Goal: Task Accomplishment & Management: Manage account settings

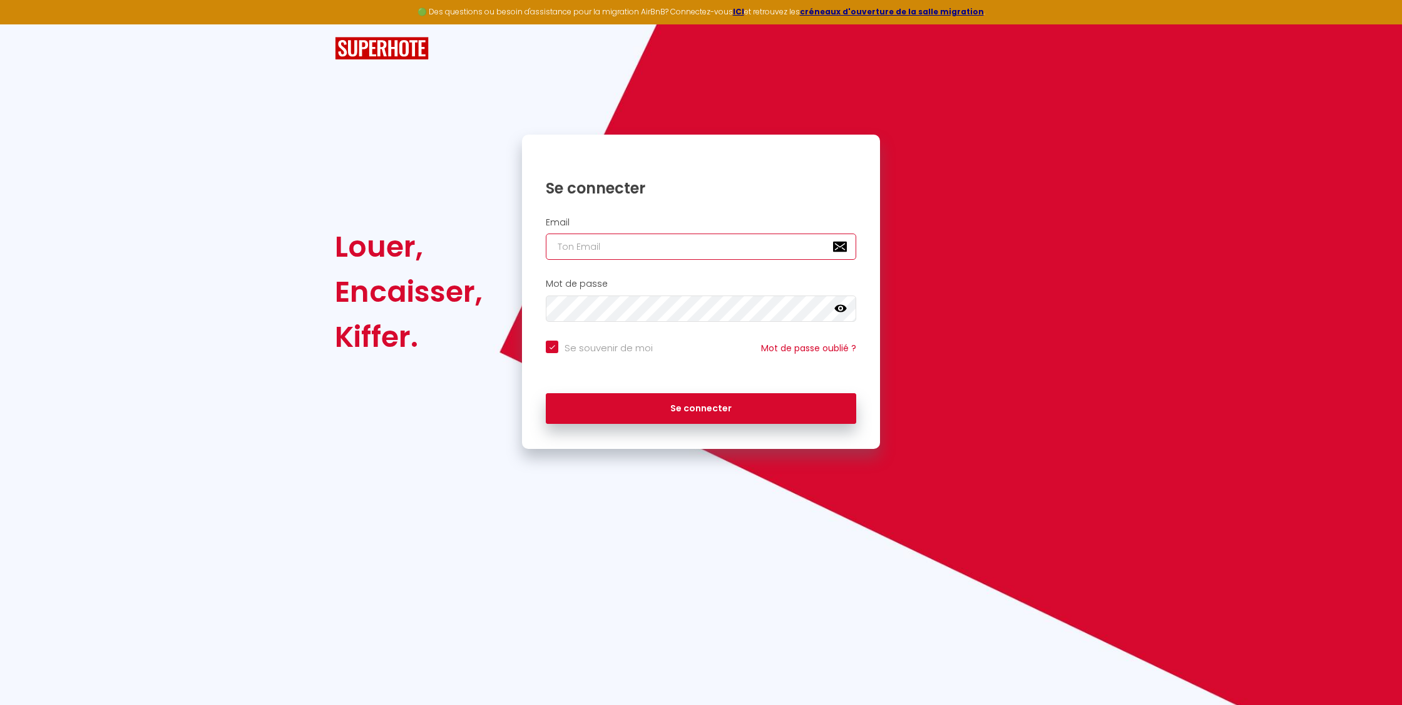
type input "[EMAIL_ADDRESS][DOMAIN_NAME]"
click at [640, 286] on h2 "Mot de passe" at bounding box center [701, 284] width 311 height 11
click at [691, 416] on button "Se connecter" at bounding box center [701, 408] width 311 height 31
checkbox input "true"
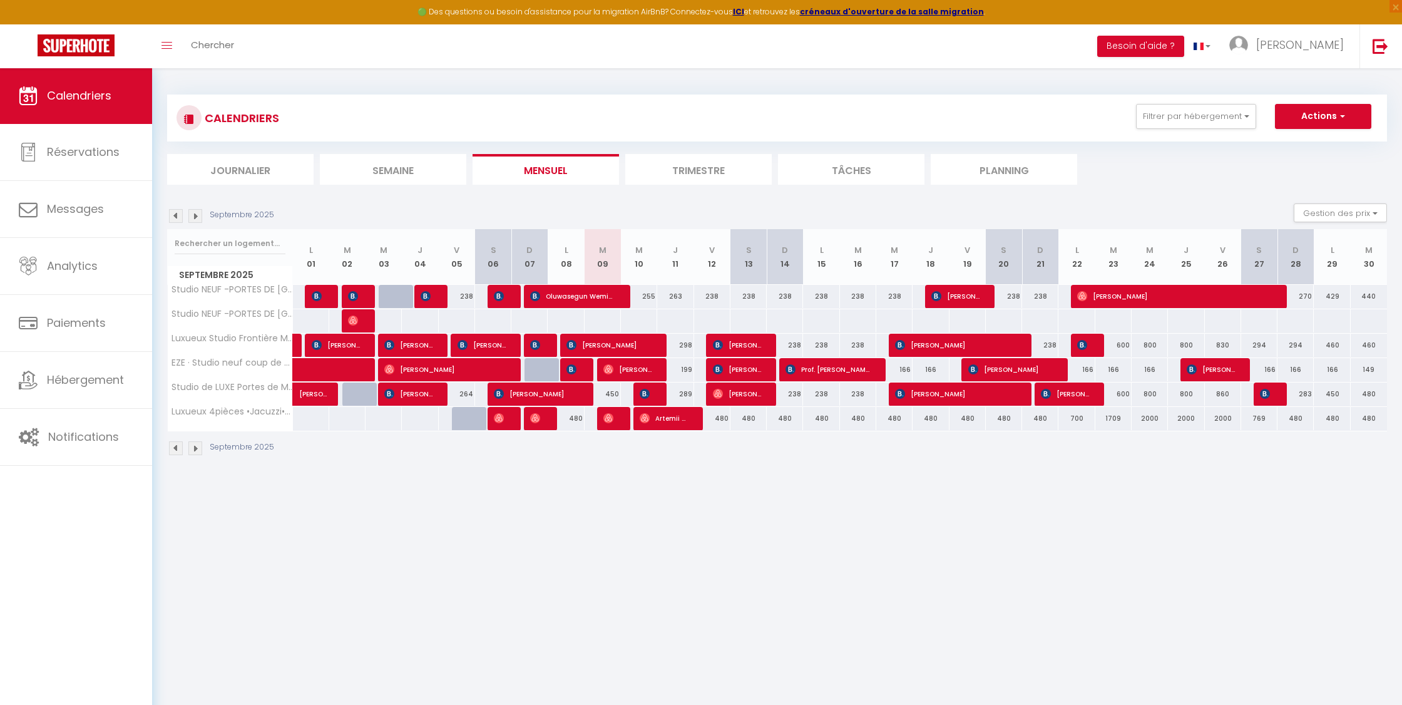
click at [9, 704] on div "Calendriers Réservations Messages Analytics Paiements Hébergement Notifications" at bounding box center [76, 400] width 152 height 664
click at [279, 620] on body "🟢 Des questions ou besoin d'assistance pour la migration AirBnB? Connectez-vous…" at bounding box center [701, 420] width 1402 height 705
click at [1334, 108] on button "Actions" at bounding box center [1323, 116] width 96 height 25
click at [104, 54] on img at bounding box center [76, 45] width 77 height 22
click at [76, 51] on img at bounding box center [76, 45] width 77 height 22
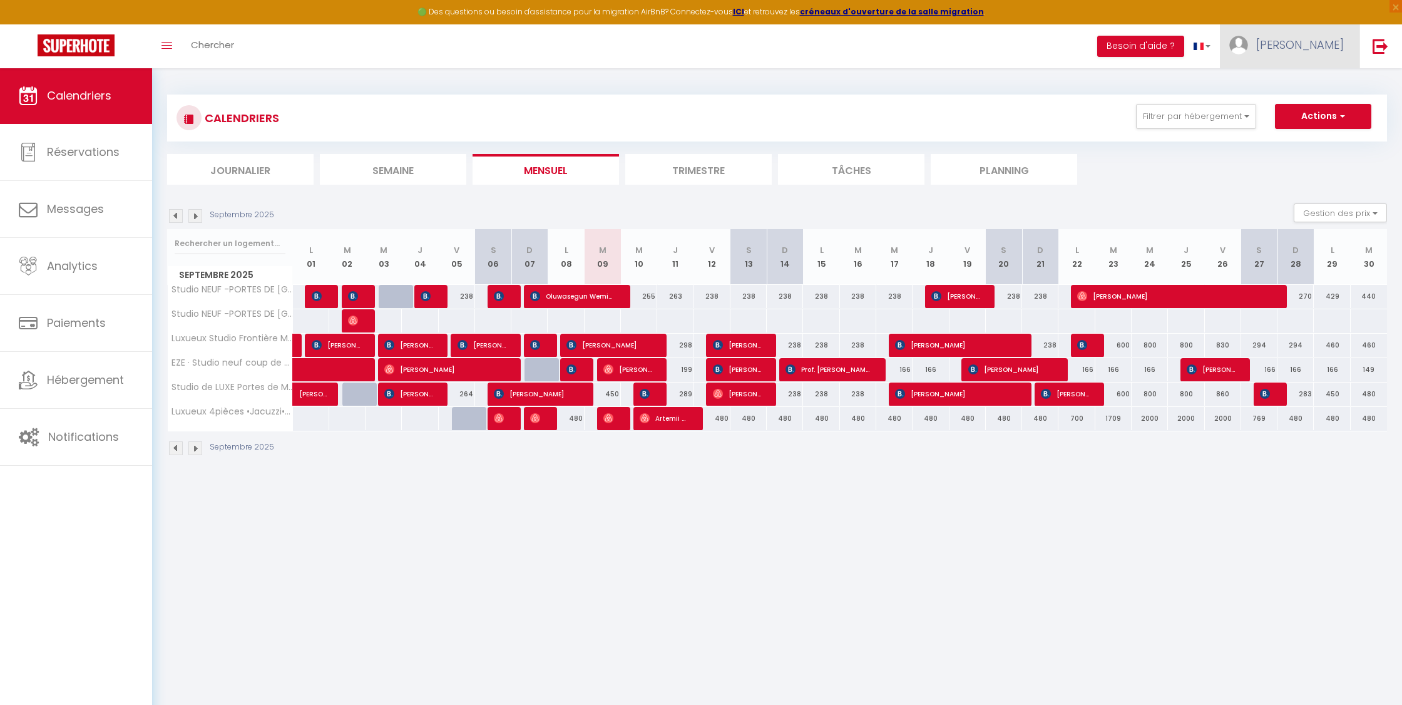
click at [1322, 53] on link "[PERSON_NAME]" at bounding box center [1290, 46] width 140 height 44
click at [1299, 103] on link "Équipe" at bounding box center [1309, 109] width 93 height 21
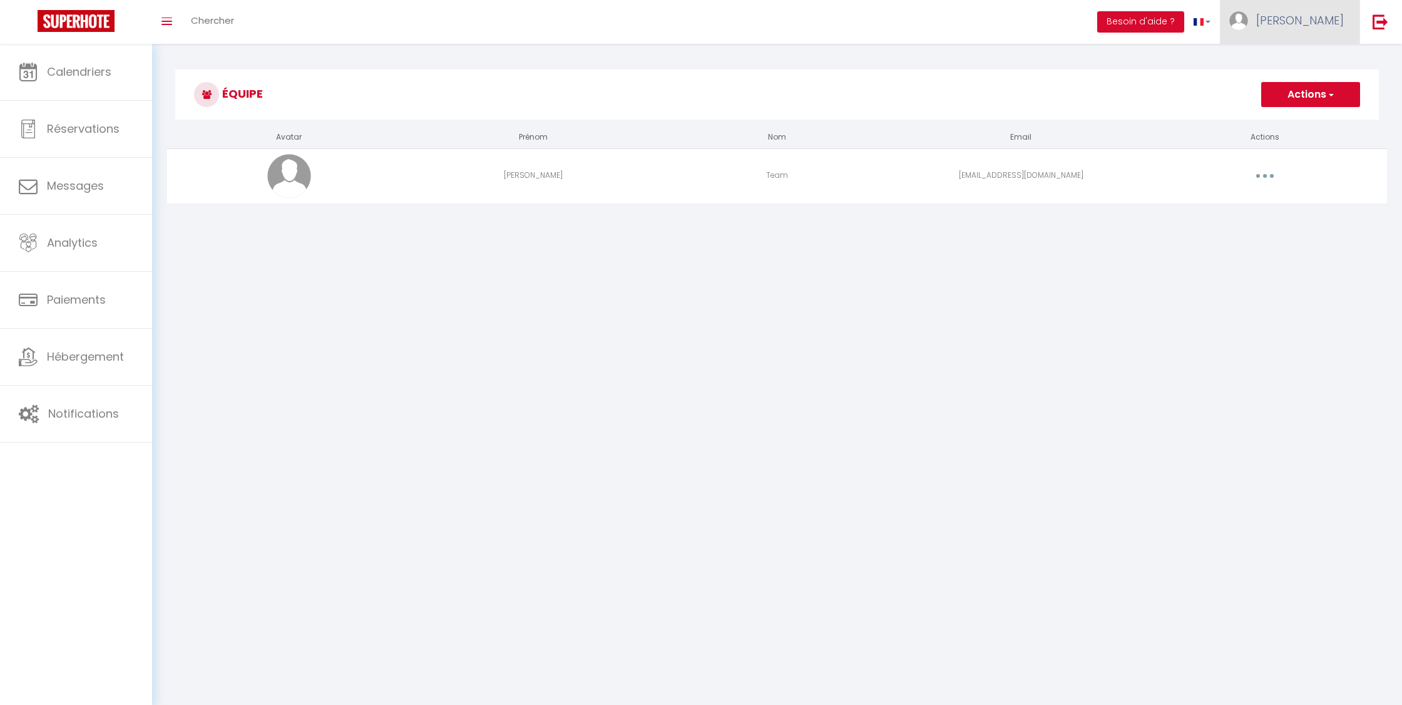
scroll to position [0, 1]
click at [1314, 26] on link "[PERSON_NAME]" at bounding box center [1290, 22] width 140 height 44
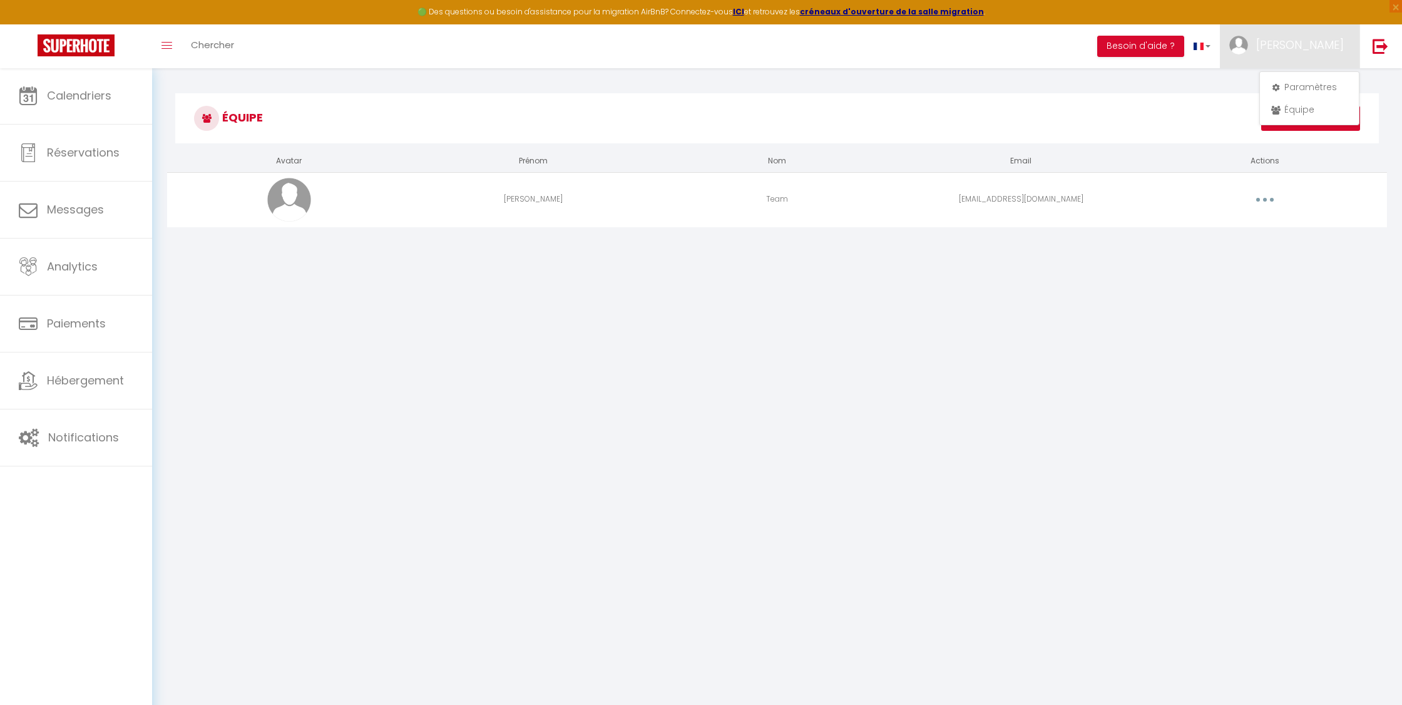
drag, startPoint x: 1261, startPoint y: 306, endPoint x: 1300, endPoint y: 234, distance: 82.6
click at [1263, 301] on body "🟢 Des questions ou besoin d'assistance pour la migration AirBnB? Connectez-vous…" at bounding box center [701, 420] width 1402 height 705
click at [1307, 121] on button "Actions" at bounding box center [1311, 118] width 99 height 25
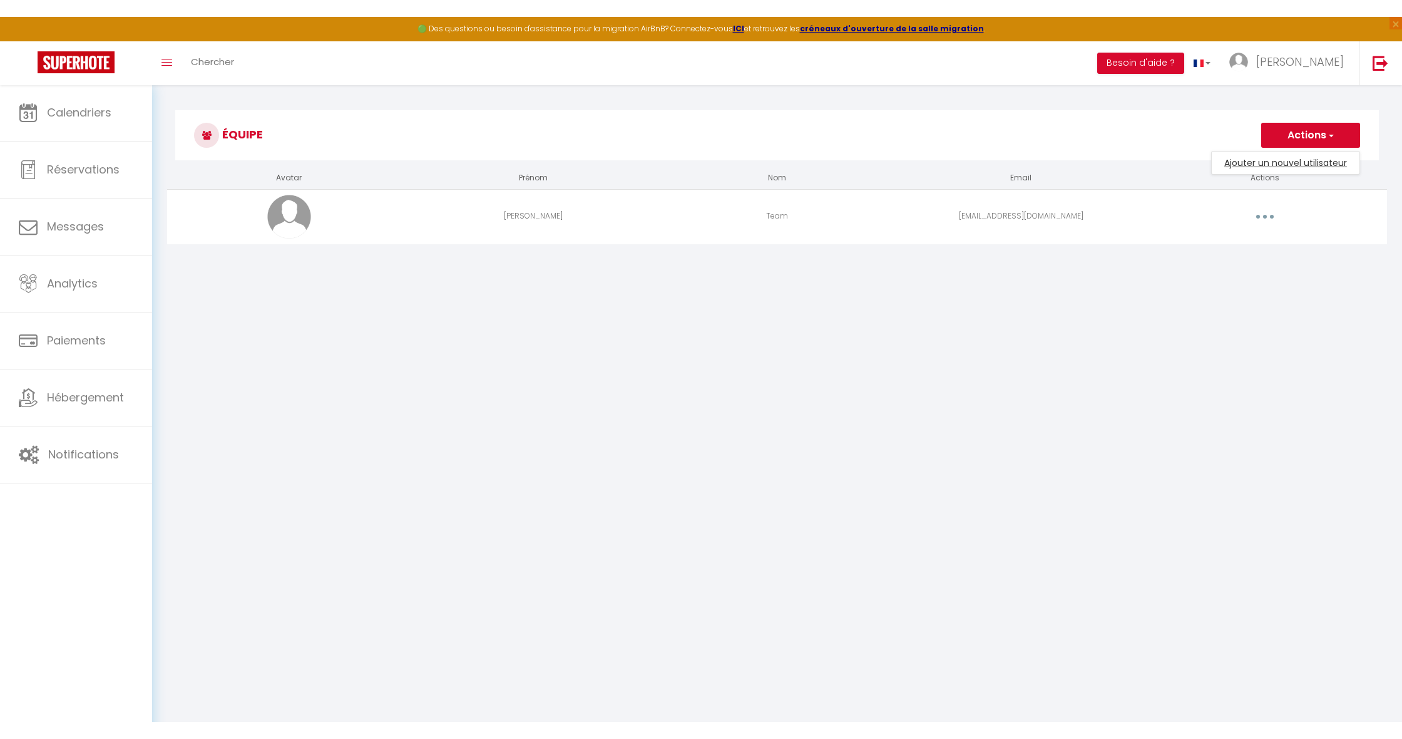
scroll to position [0, 1]
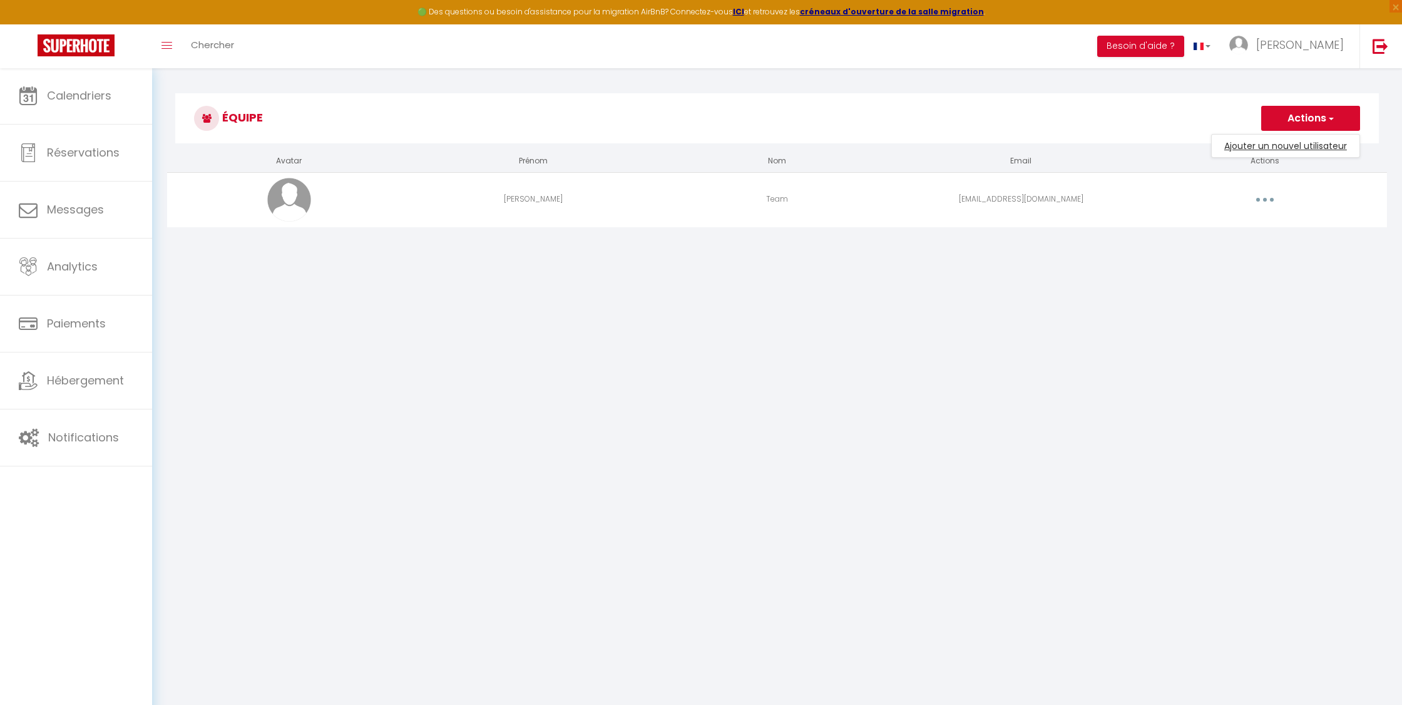
click at [1299, 143] on link "Ajouter un nouvel utilisateur" at bounding box center [1286, 146] width 148 height 16
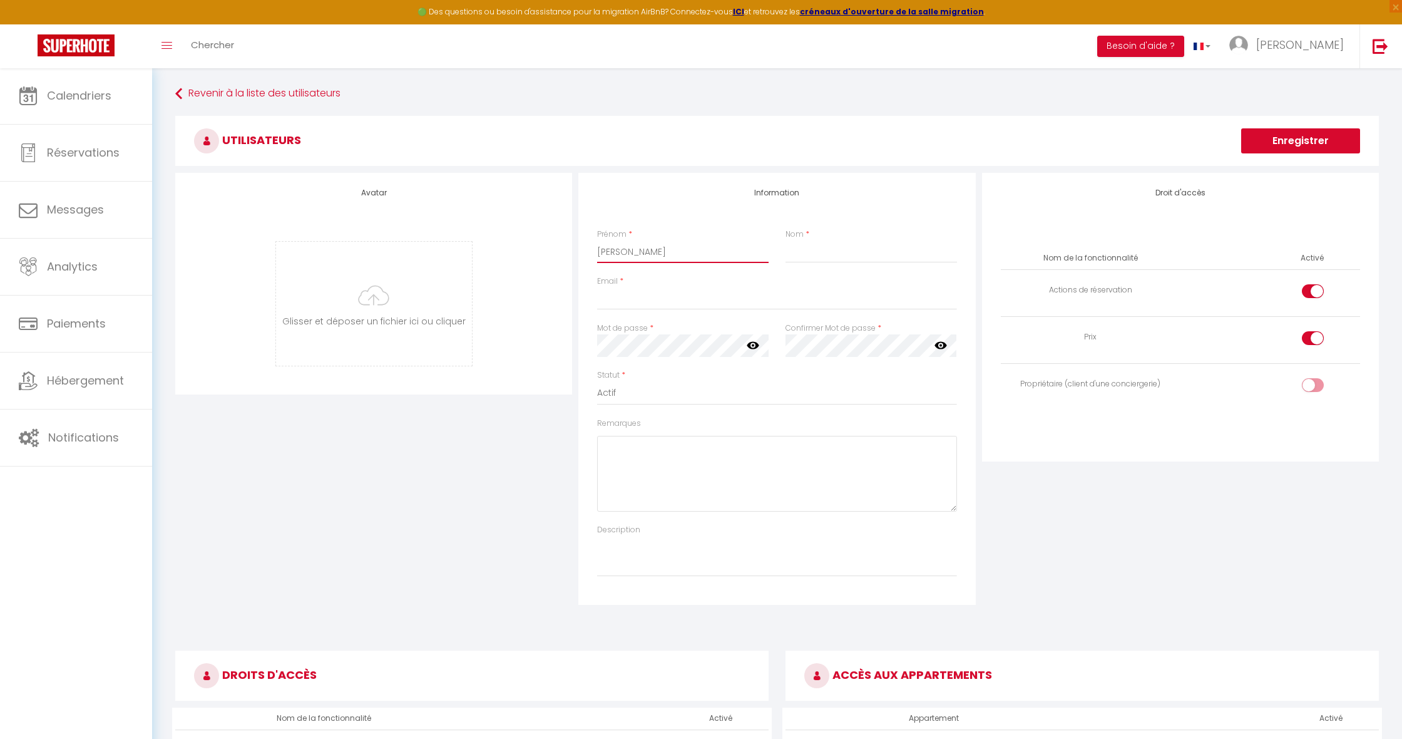
type input "[PERSON_NAME]"
type input "<"
type input "Team"
type input "[EMAIL_ADDRESS][DOMAIN_NAME]"
click at [752, 344] on icon at bounding box center [753, 345] width 13 height 13
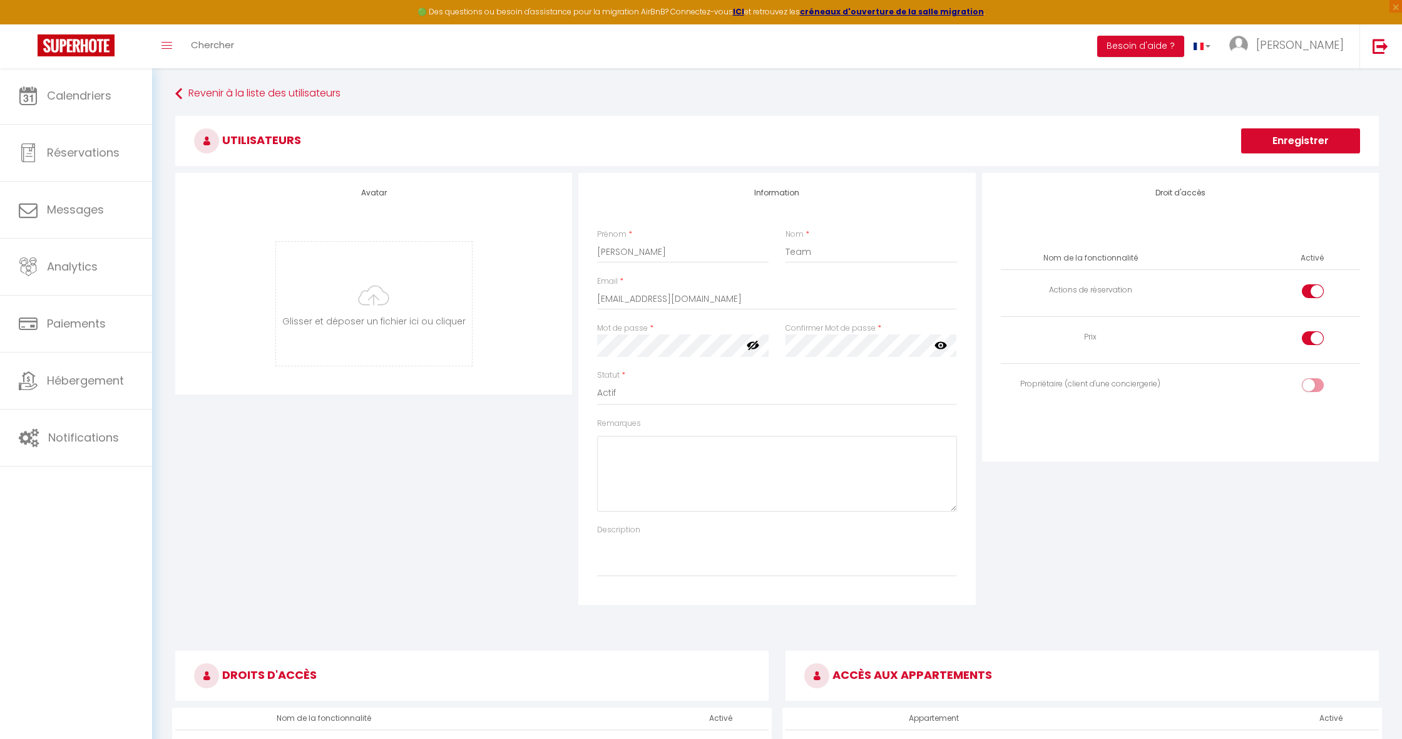
click at [939, 342] on icon at bounding box center [941, 346] width 13 height 8
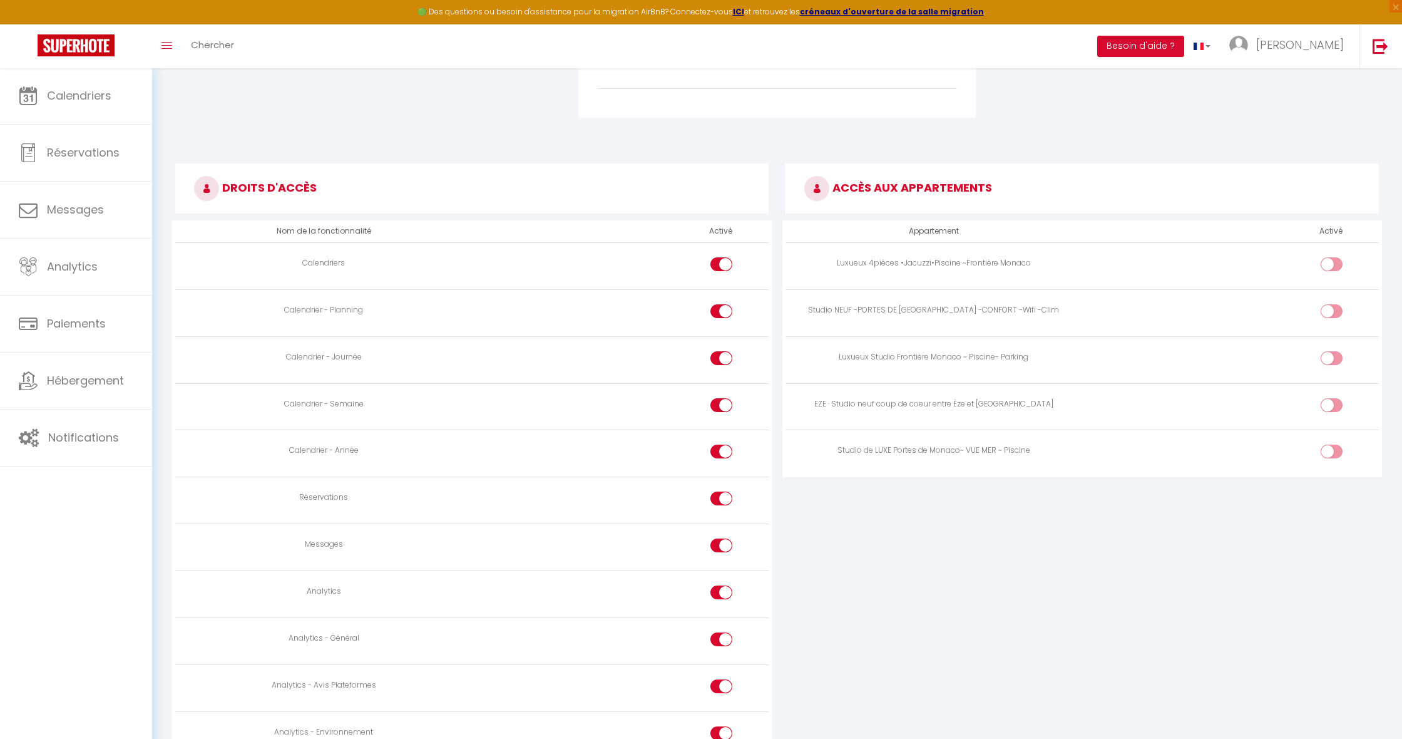
scroll to position [465, 0]
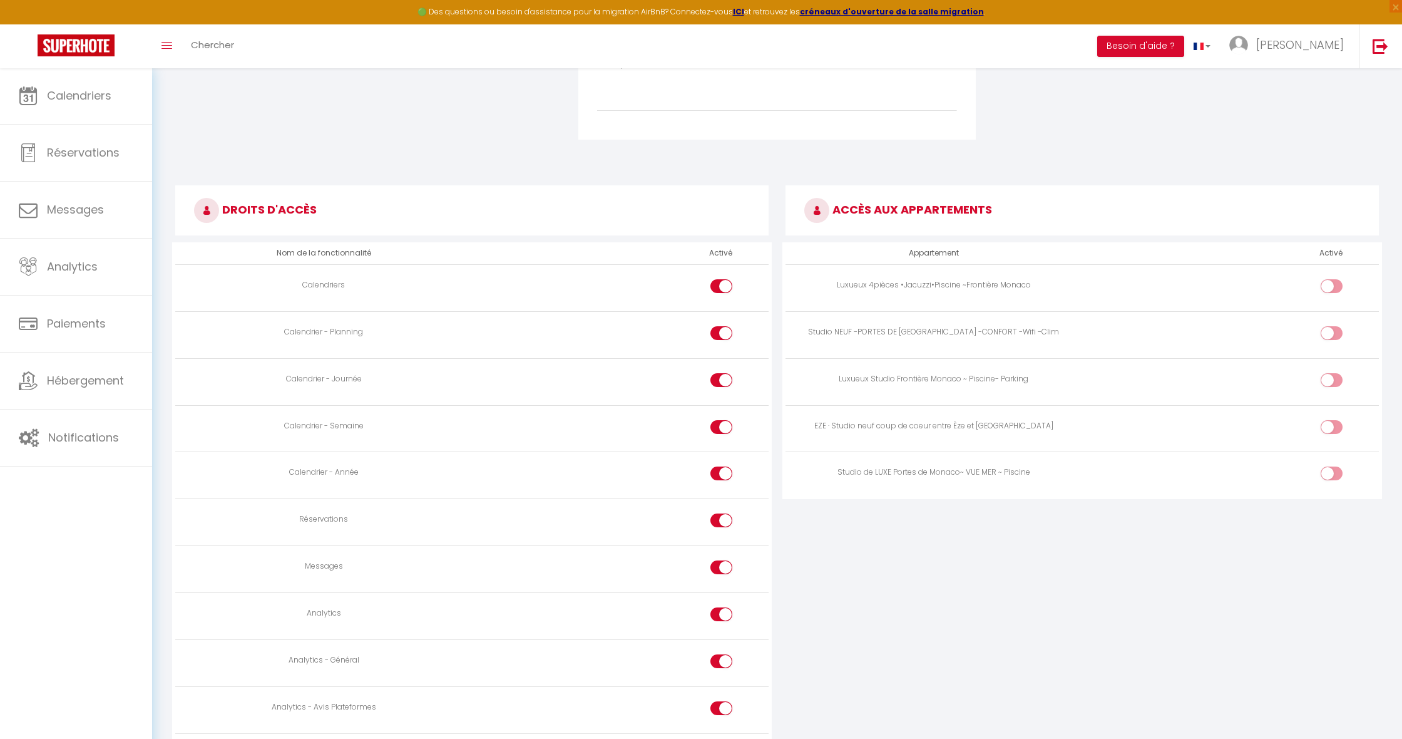
click at [1334, 282] on input "checkbox" at bounding box center [1343, 288] width 22 height 19
checkbox input "true"
drag, startPoint x: 1332, startPoint y: 326, endPoint x: 1334, endPoint y: 354, distance: 27.6
click at [1332, 326] on input "checkbox" at bounding box center [1343, 335] width 22 height 19
checkbox input "true"
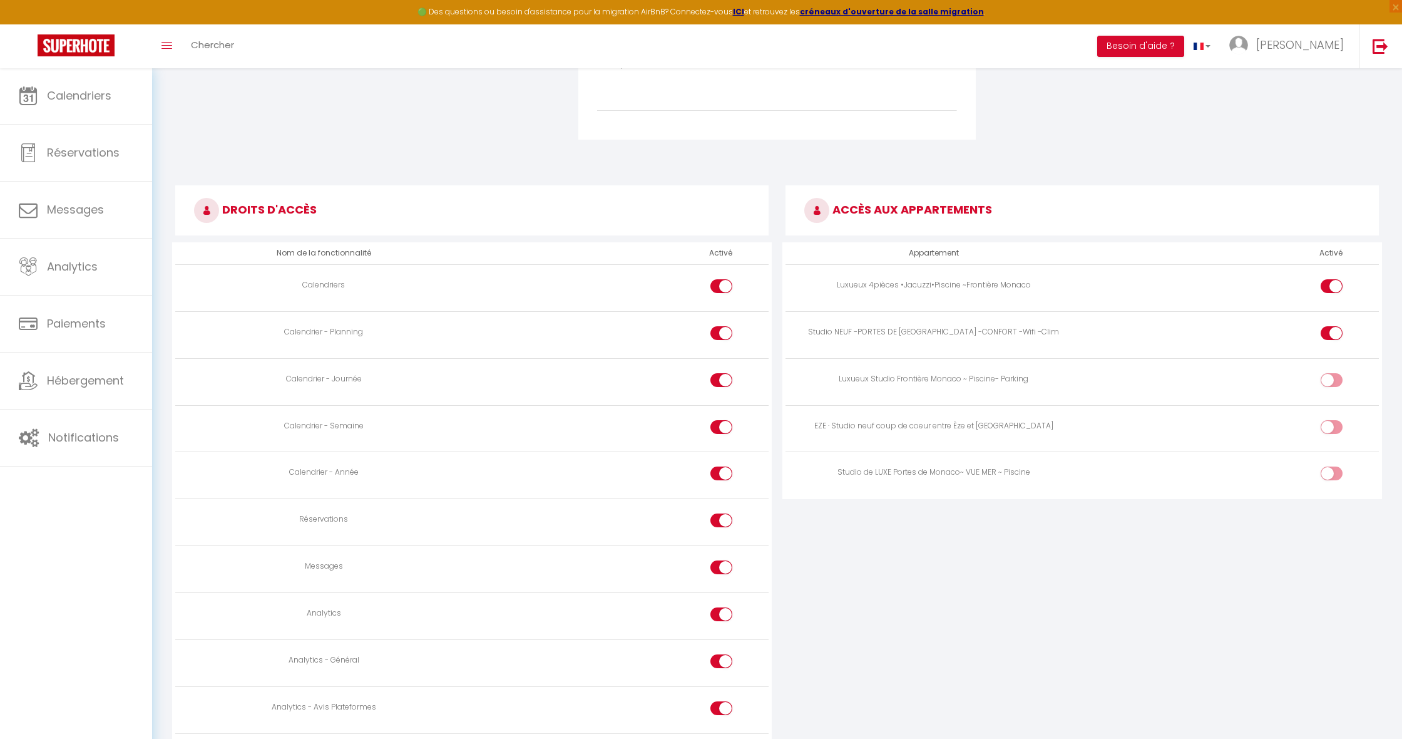
drag, startPoint x: 1333, startPoint y: 369, endPoint x: 1329, endPoint y: 398, distance: 29.8
click at [1333, 373] on input "checkbox" at bounding box center [1343, 382] width 22 height 19
checkbox input "true"
click at [1331, 420] on div at bounding box center [1332, 427] width 22 height 14
click at [1332, 420] on input "checkbox" at bounding box center [1343, 429] width 22 height 19
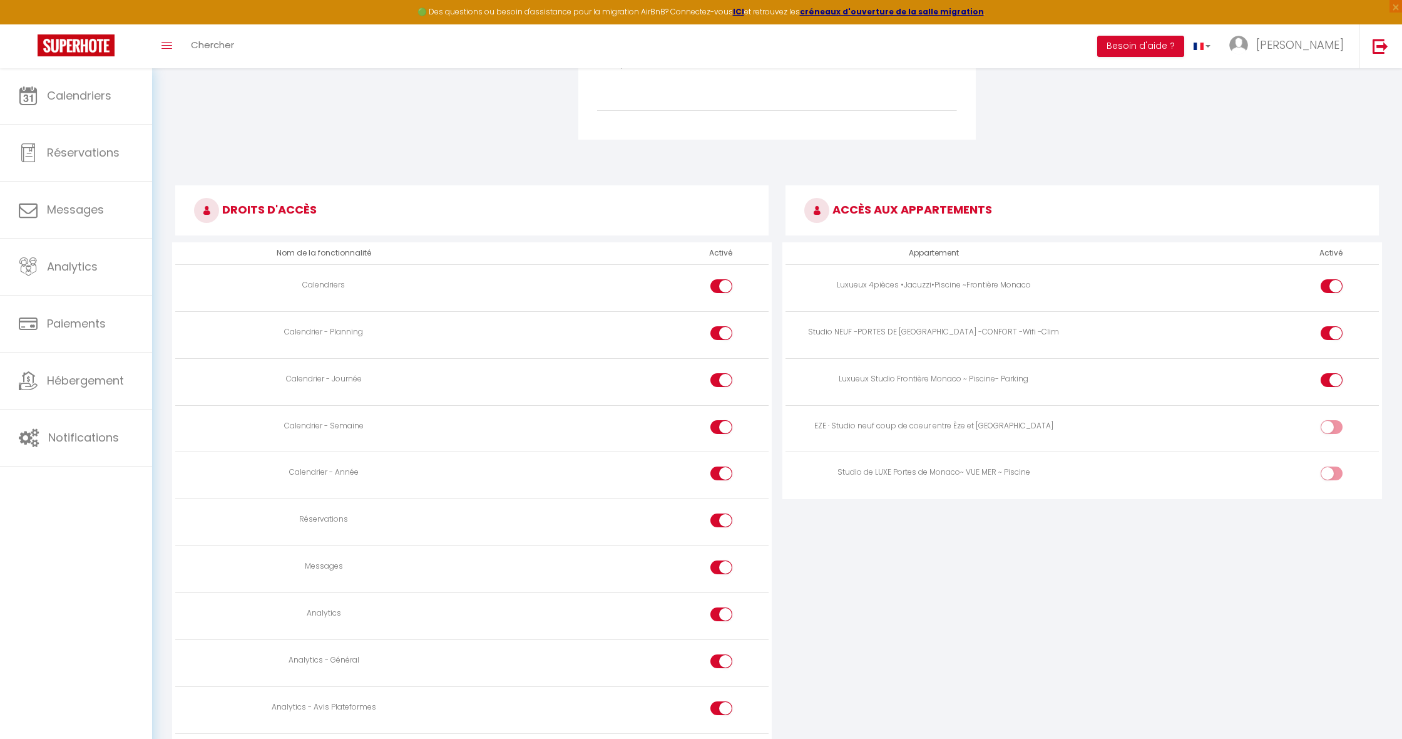
checkbox input "true"
click at [1334, 473] on input "checkbox" at bounding box center [1343, 475] width 22 height 19
checkbox input "true"
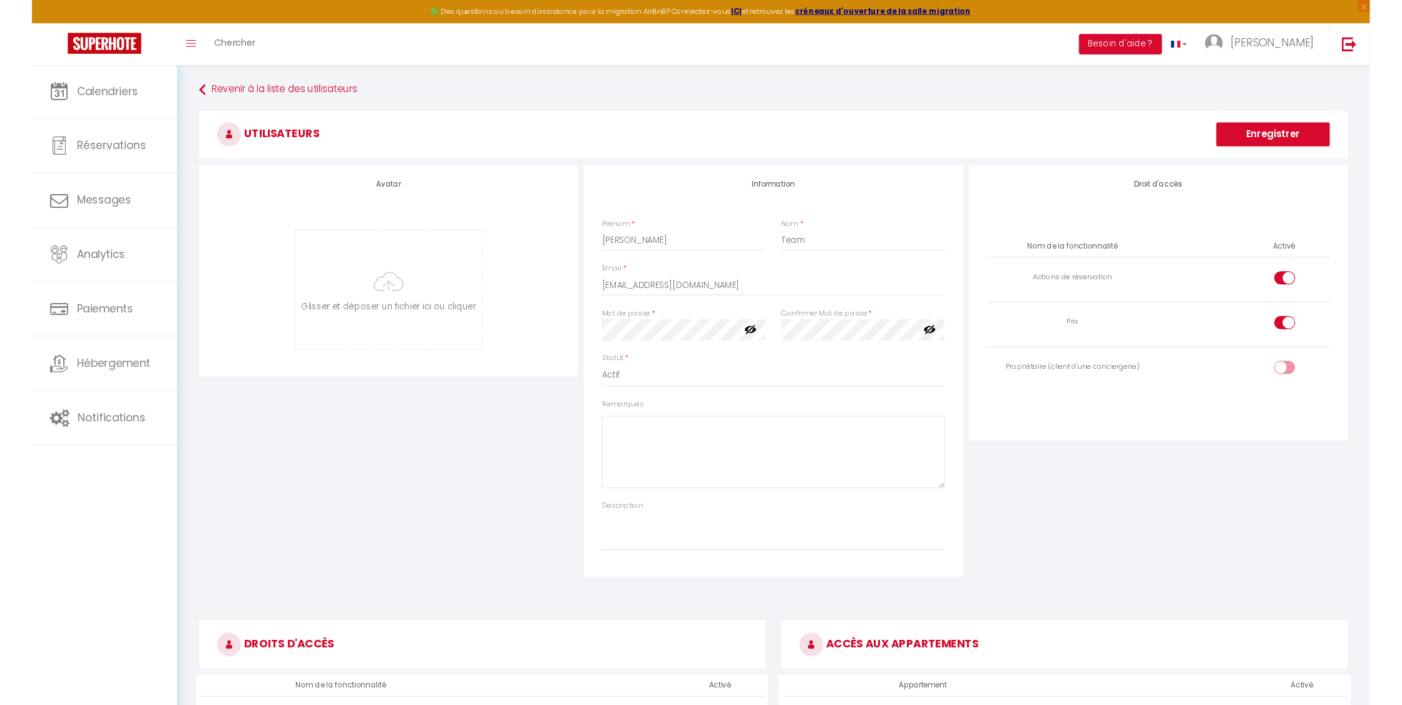
scroll to position [0, 0]
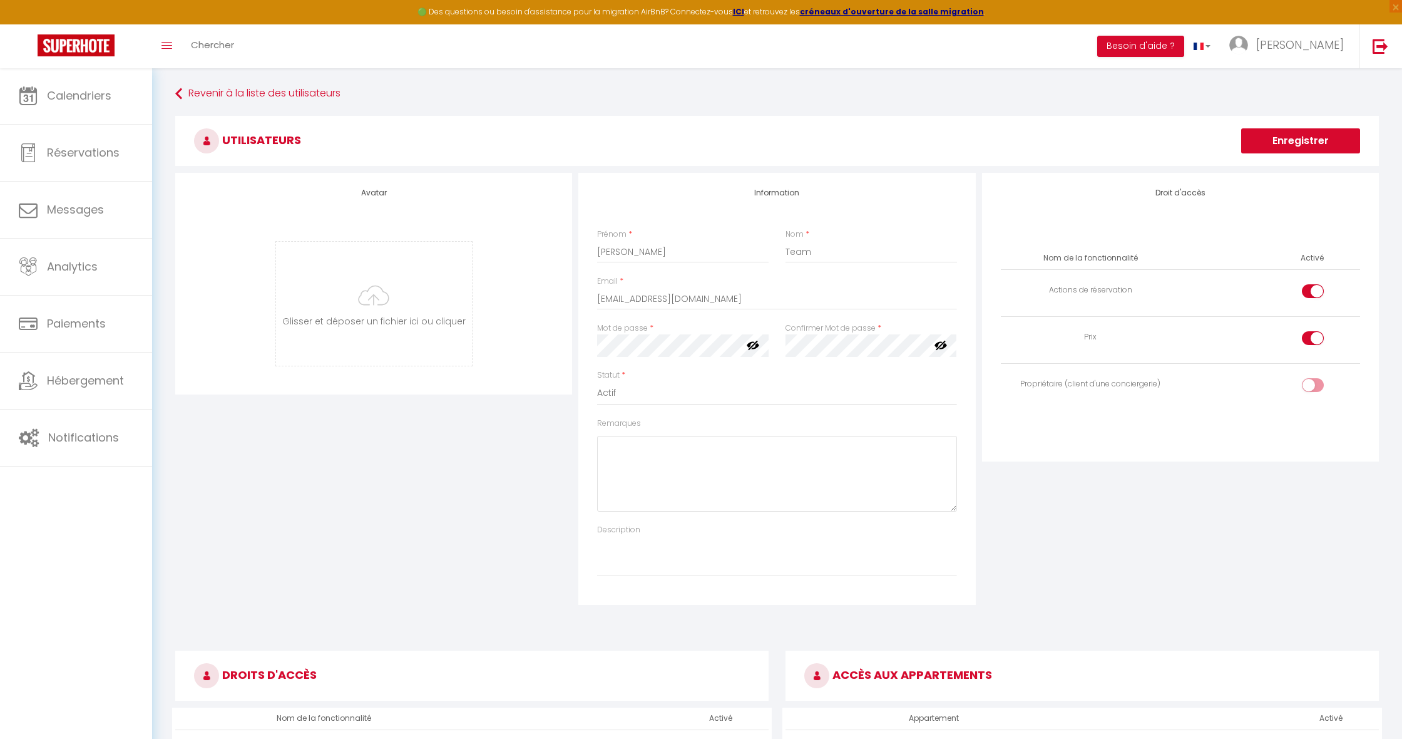
click at [1288, 148] on button "Enregistrer" at bounding box center [1301, 140] width 119 height 25
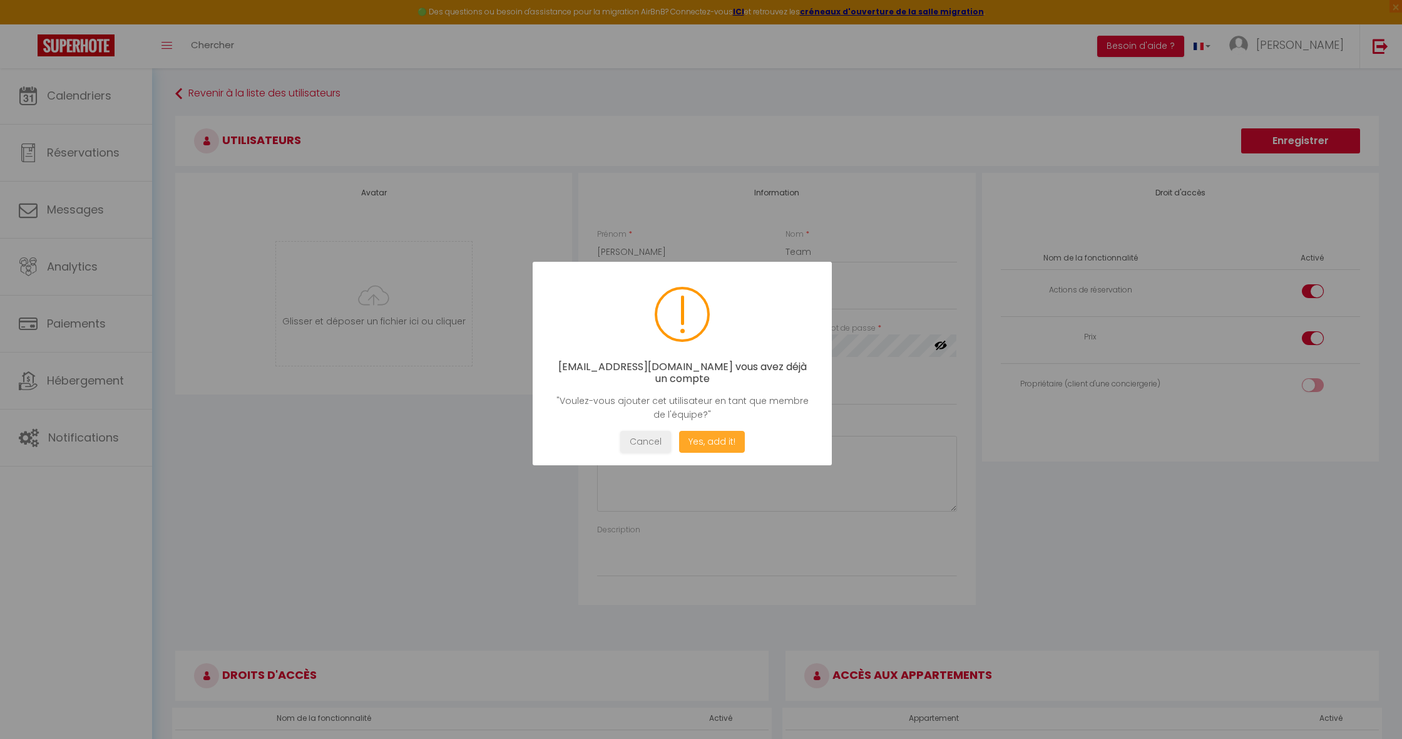
click at [711, 442] on button "Yes, add it!" at bounding box center [712, 442] width 66 height 22
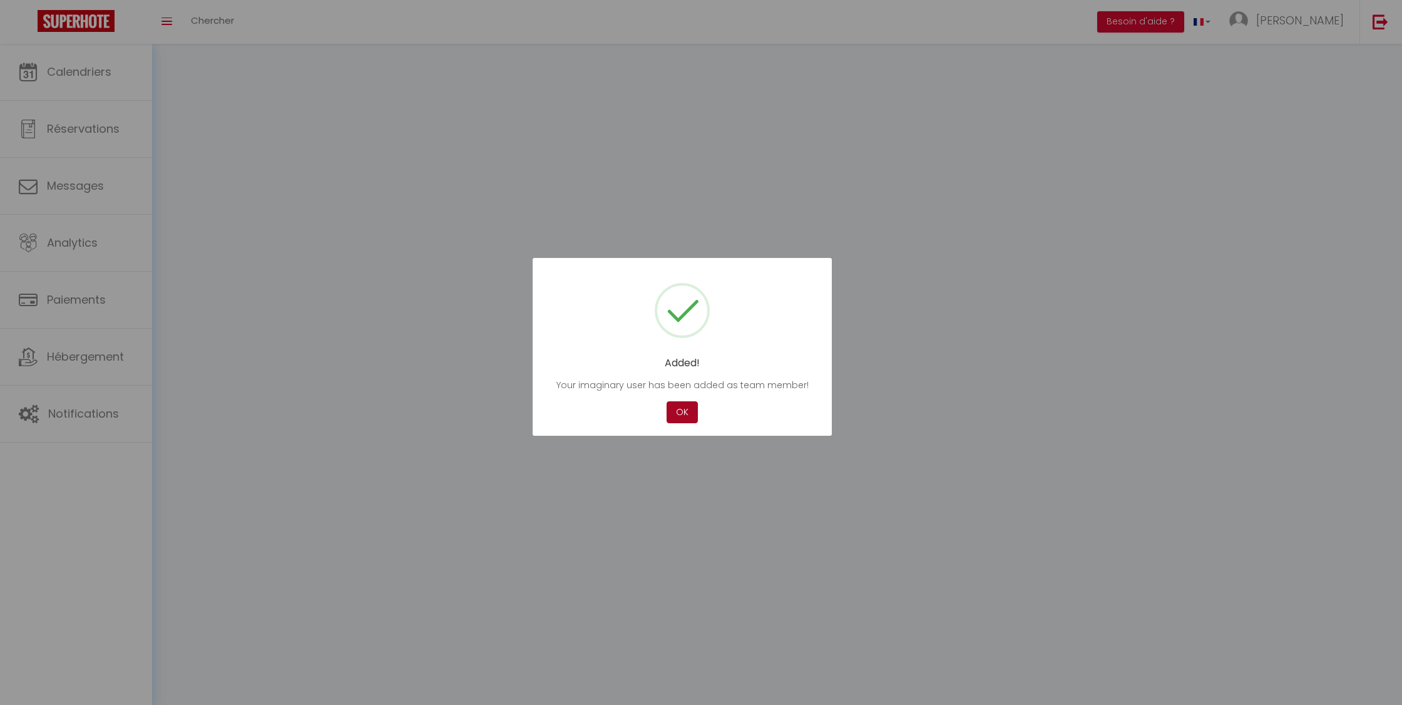
click at [689, 406] on button "OK" at bounding box center [682, 412] width 31 height 22
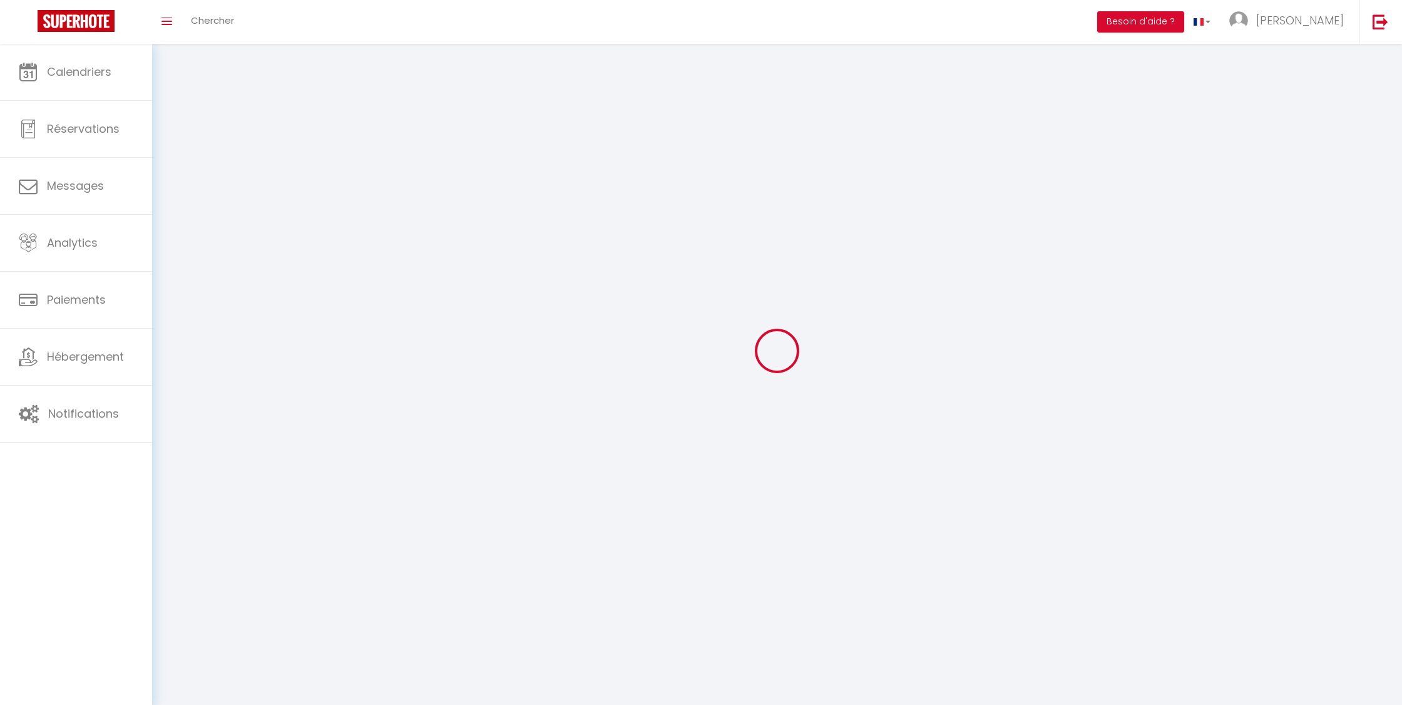
scroll to position [8, 0]
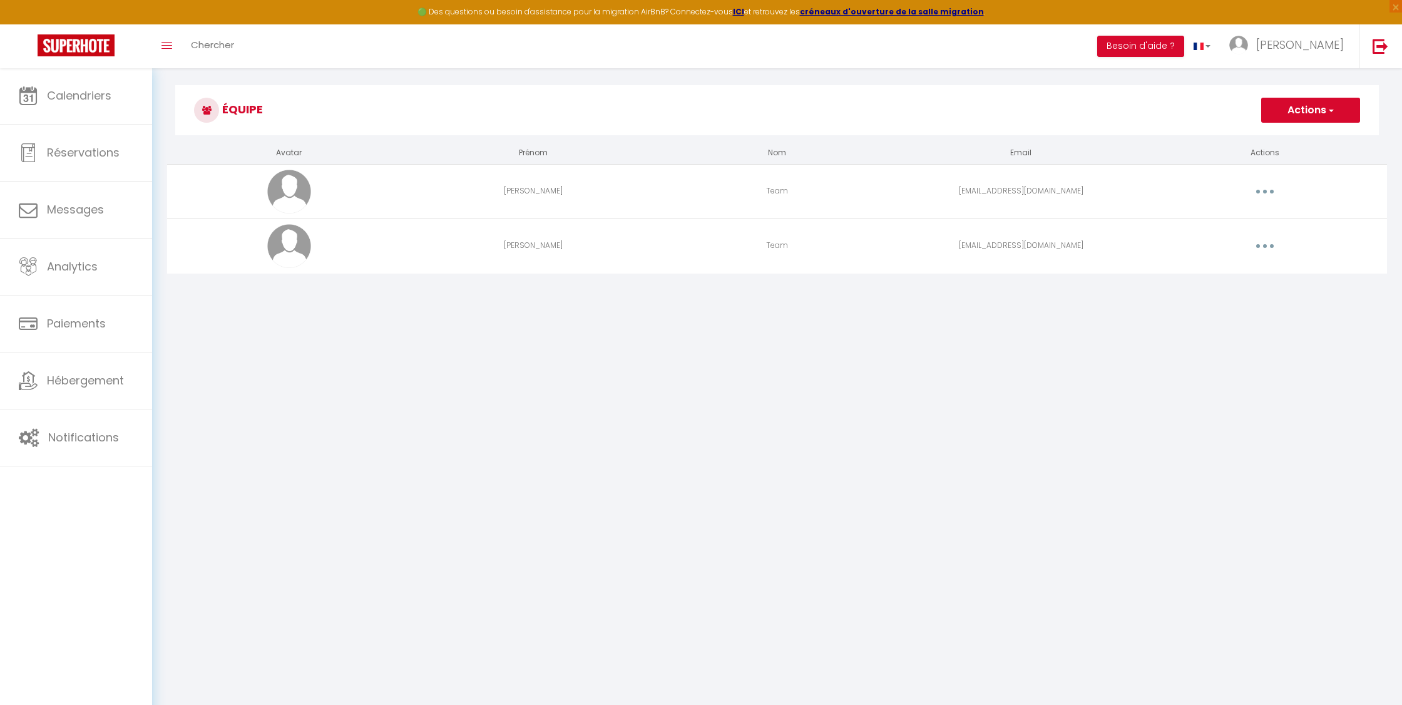
click at [509, 192] on td "[PERSON_NAME]" at bounding box center [533, 191] width 244 height 54
click at [279, 182] on img at bounding box center [289, 192] width 44 height 44
click at [293, 185] on img at bounding box center [289, 192] width 44 height 44
click at [1262, 190] on button "button" at bounding box center [1265, 192] width 35 height 20
drag, startPoint x: 992, startPoint y: 247, endPoint x: 1035, endPoint y: 242, distance: 43.4
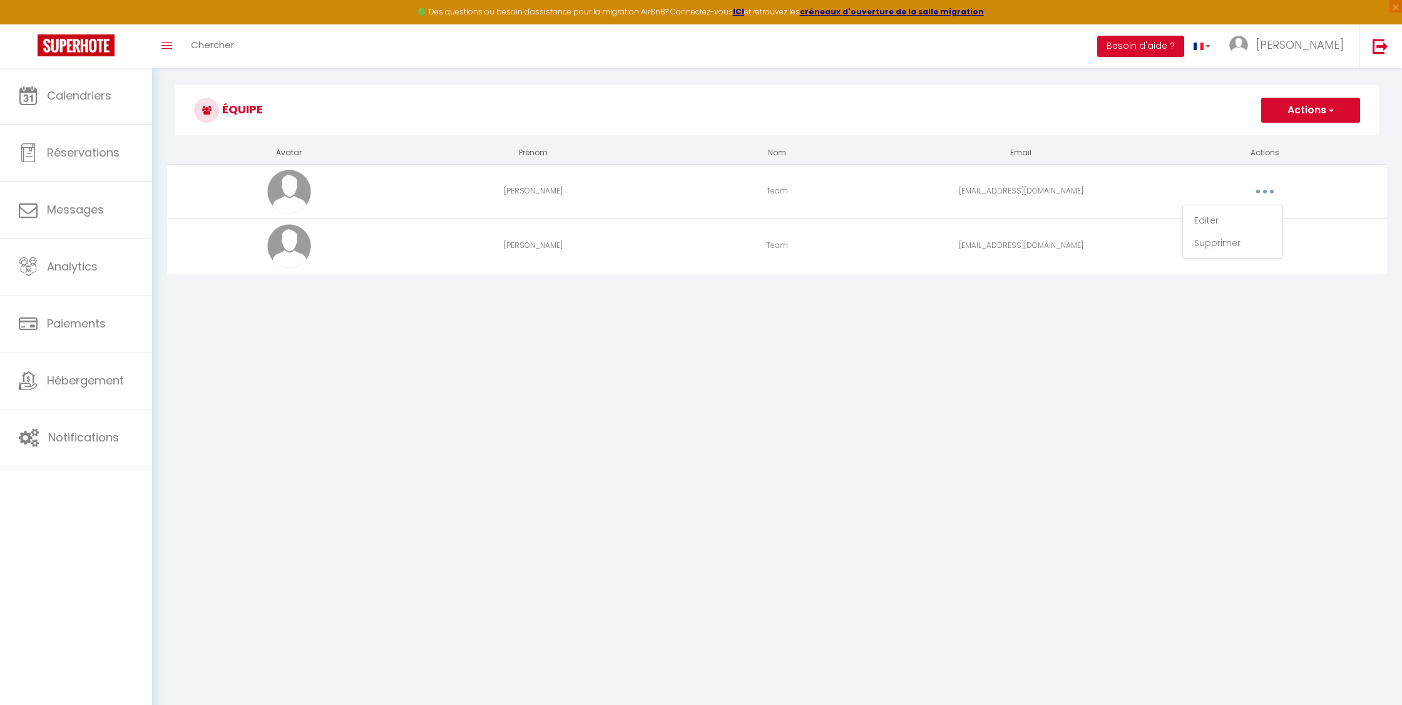
click at [992, 247] on td "[EMAIL_ADDRESS][DOMAIN_NAME]" at bounding box center [1021, 246] width 244 height 54
click at [1268, 247] on button "button" at bounding box center [1265, 246] width 35 height 20
click at [1248, 267] on link "Editer" at bounding box center [1232, 274] width 93 height 21
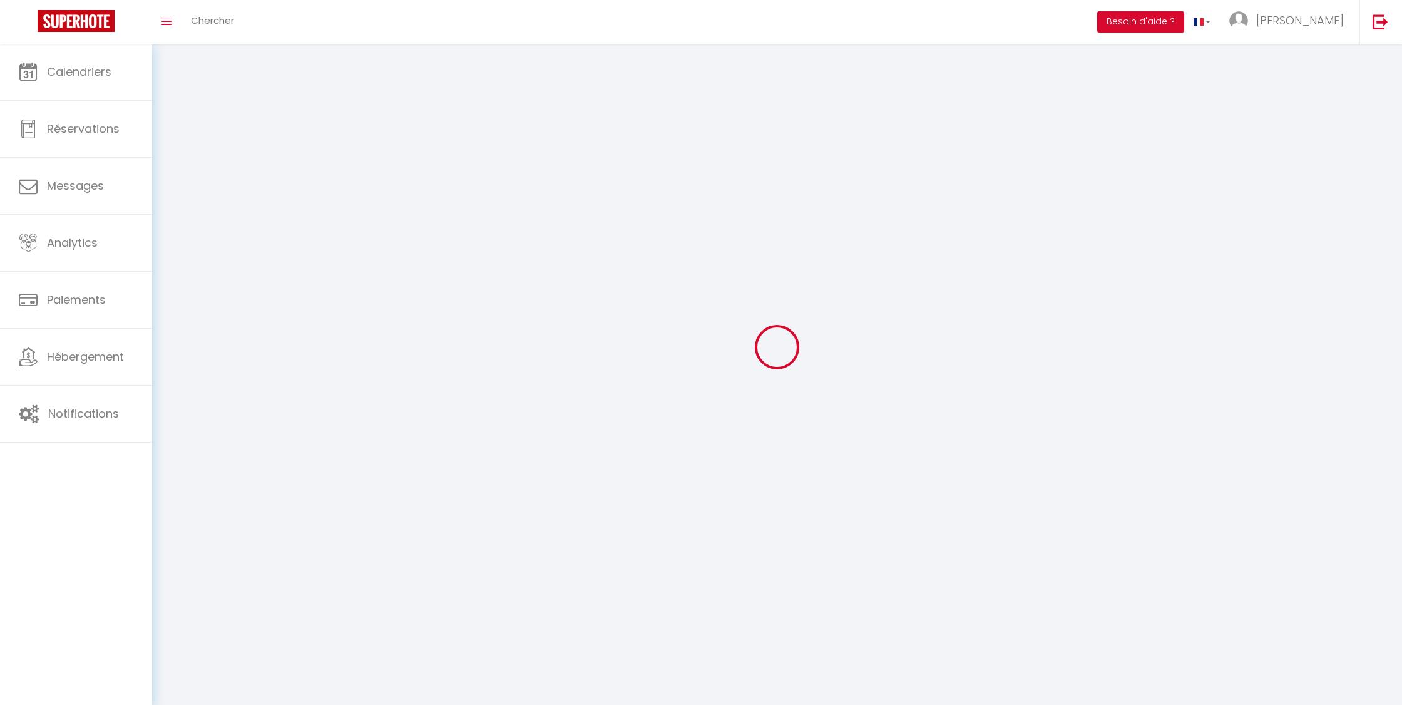
type input "[PERSON_NAME]"
type input "Team"
type input "[EMAIL_ADDRESS][DOMAIN_NAME]"
type textarea "[URL][DOMAIN_NAME]"
checkbox input "true"
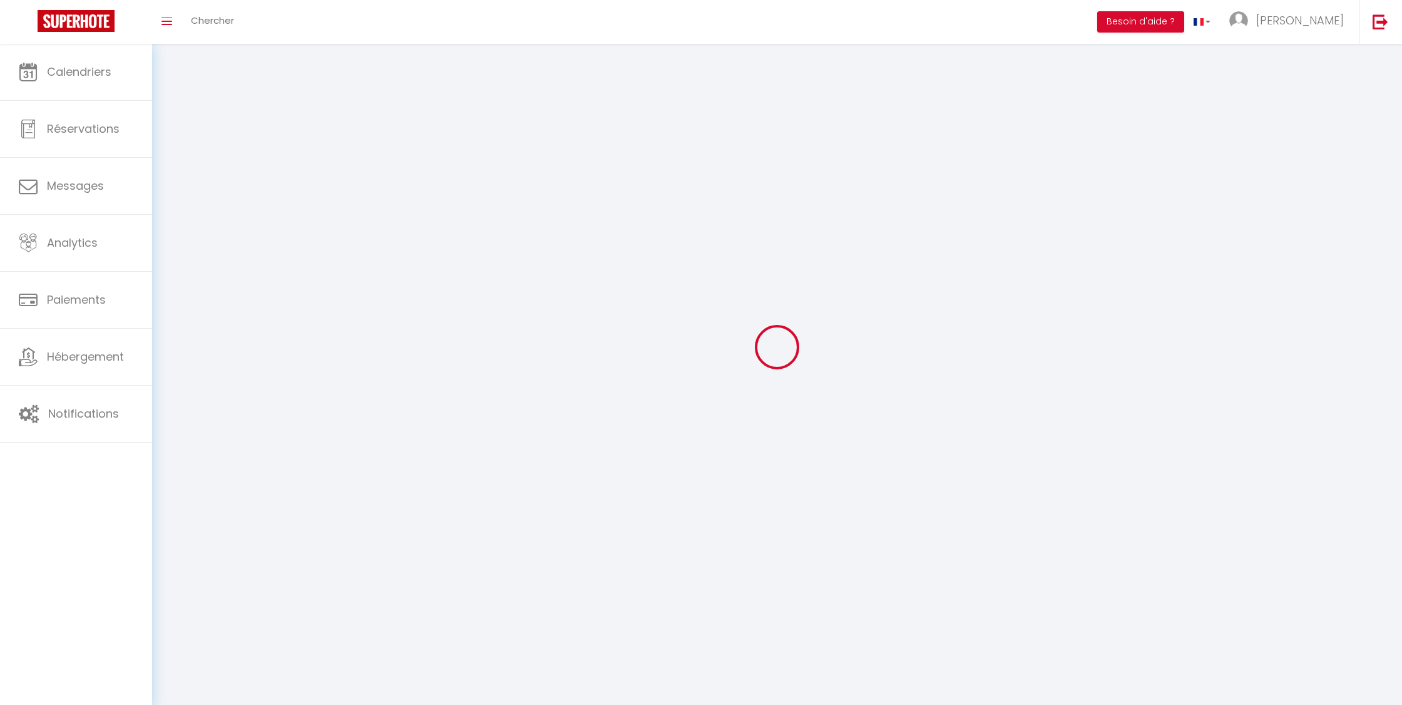
checkbox input "true"
checkbox input "false"
checkbox input "true"
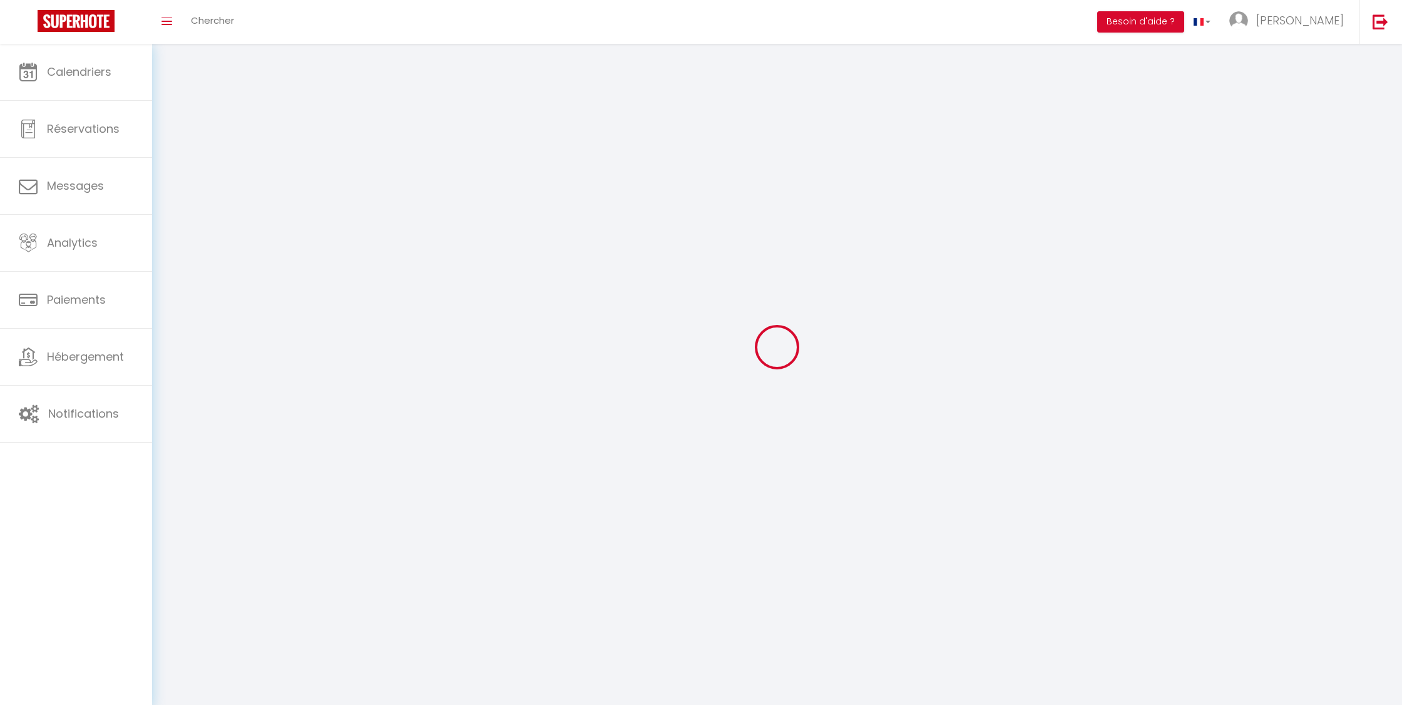
checkbox input "true"
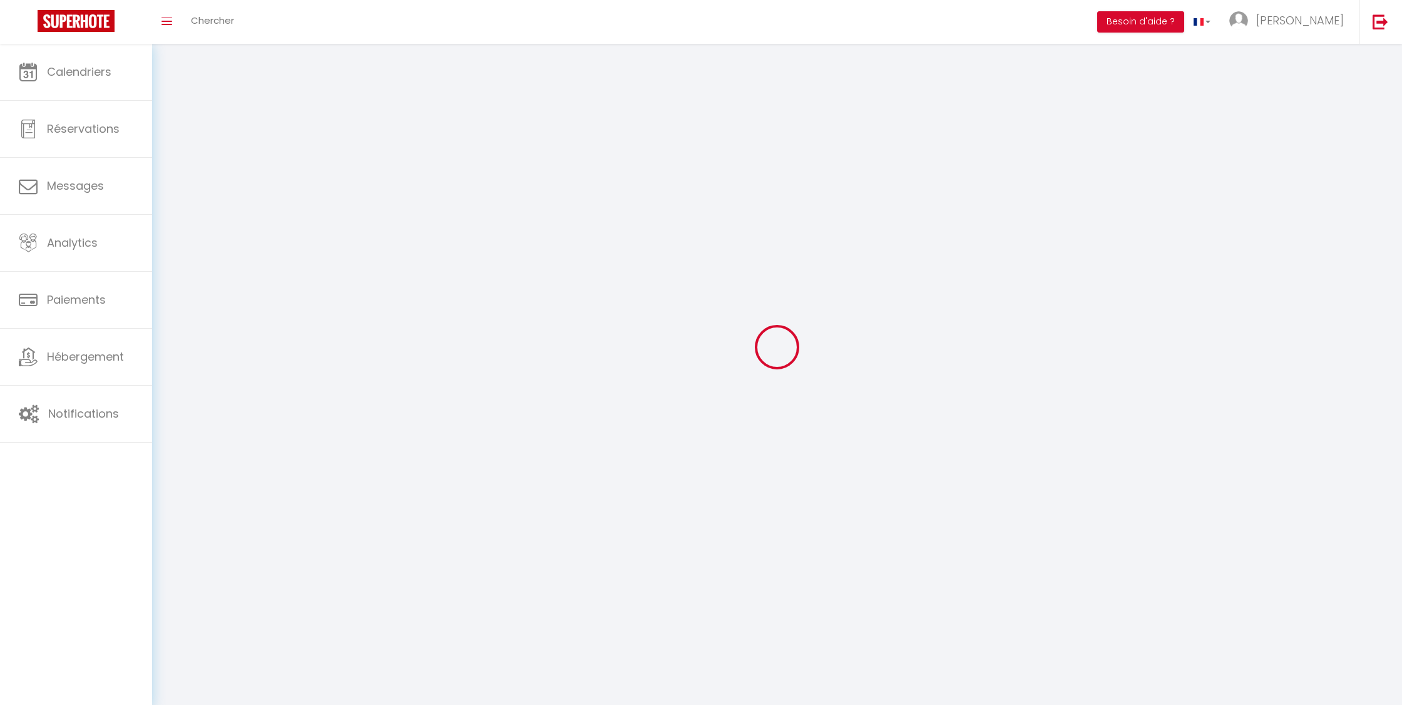
checkbox input "true"
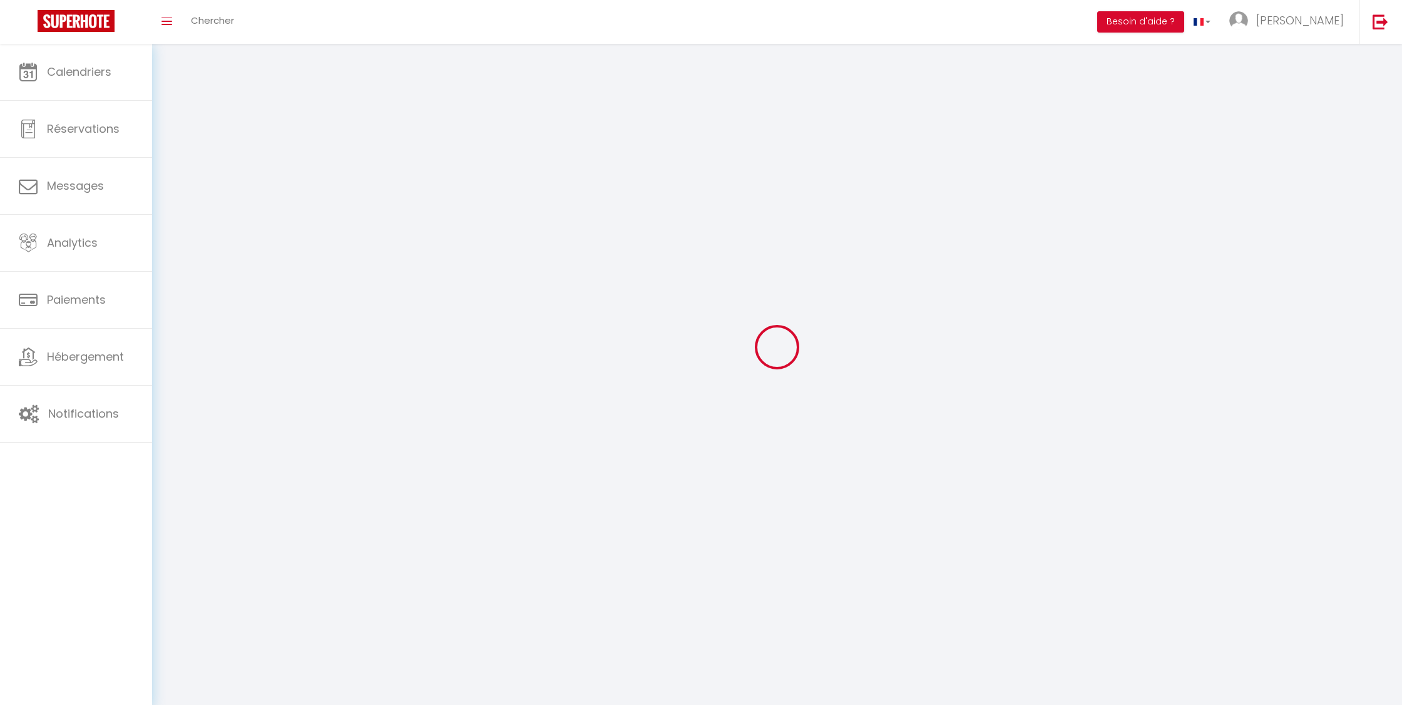
checkbox input "true"
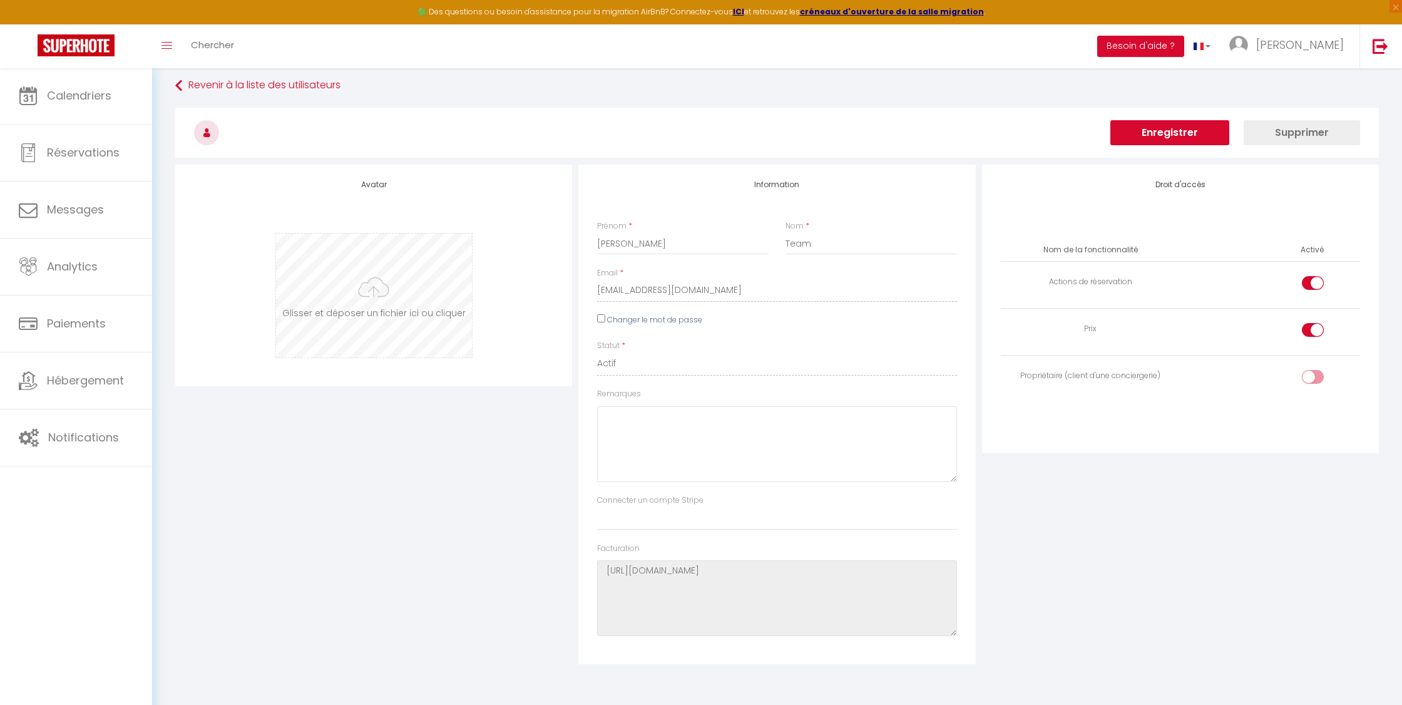
click at [326, 279] on input "file" at bounding box center [374, 296] width 196 height 124
type input "C:\fakepath\LOGO page 1.png"
click at [1164, 140] on button "Enregistrer" at bounding box center [1170, 132] width 119 height 25
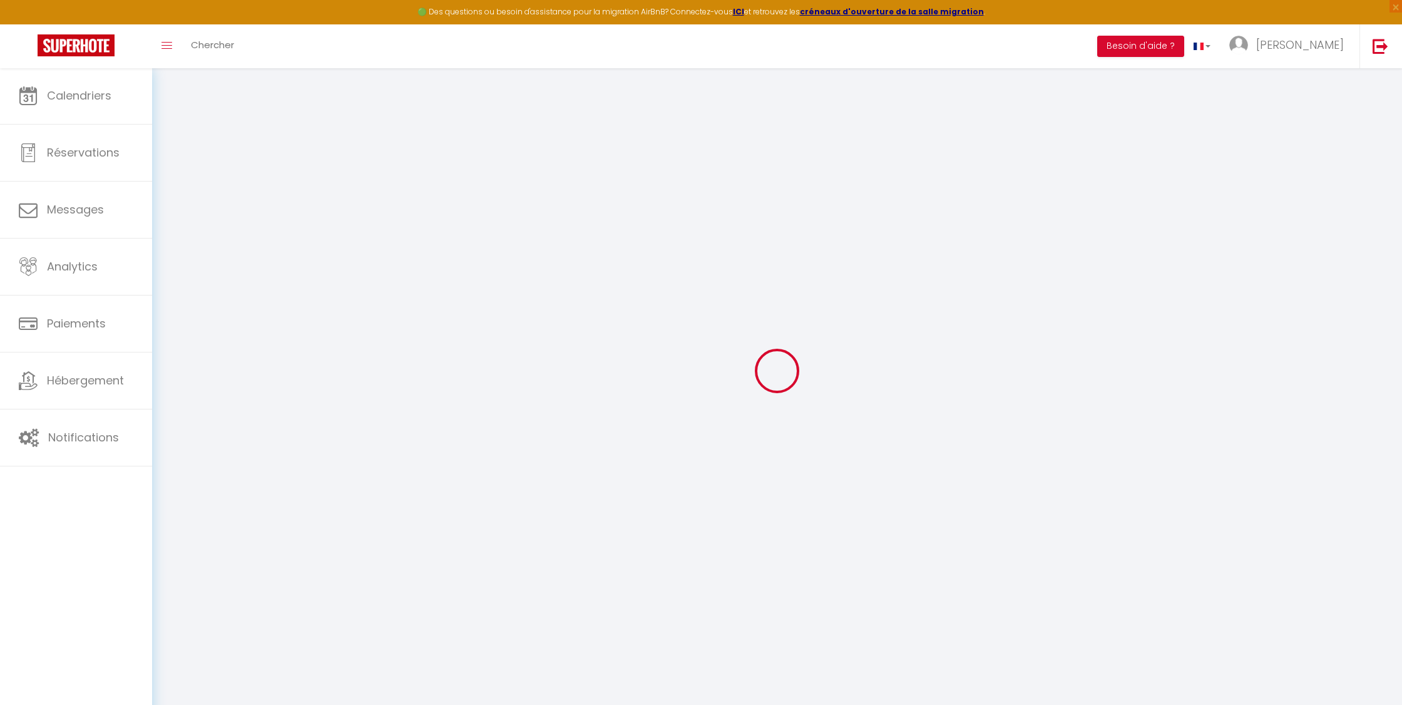
scroll to position [19, 0]
drag, startPoint x: 1047, startPoint y: 35, endPoint x: 1038, endPoint y: 181, distance: 146.2
click at [1038, 181] on div at bounding box center [777, 360] width 1220 height 592
click at [109, 42] on img at bounding box center [76, 45] width 77 height 22
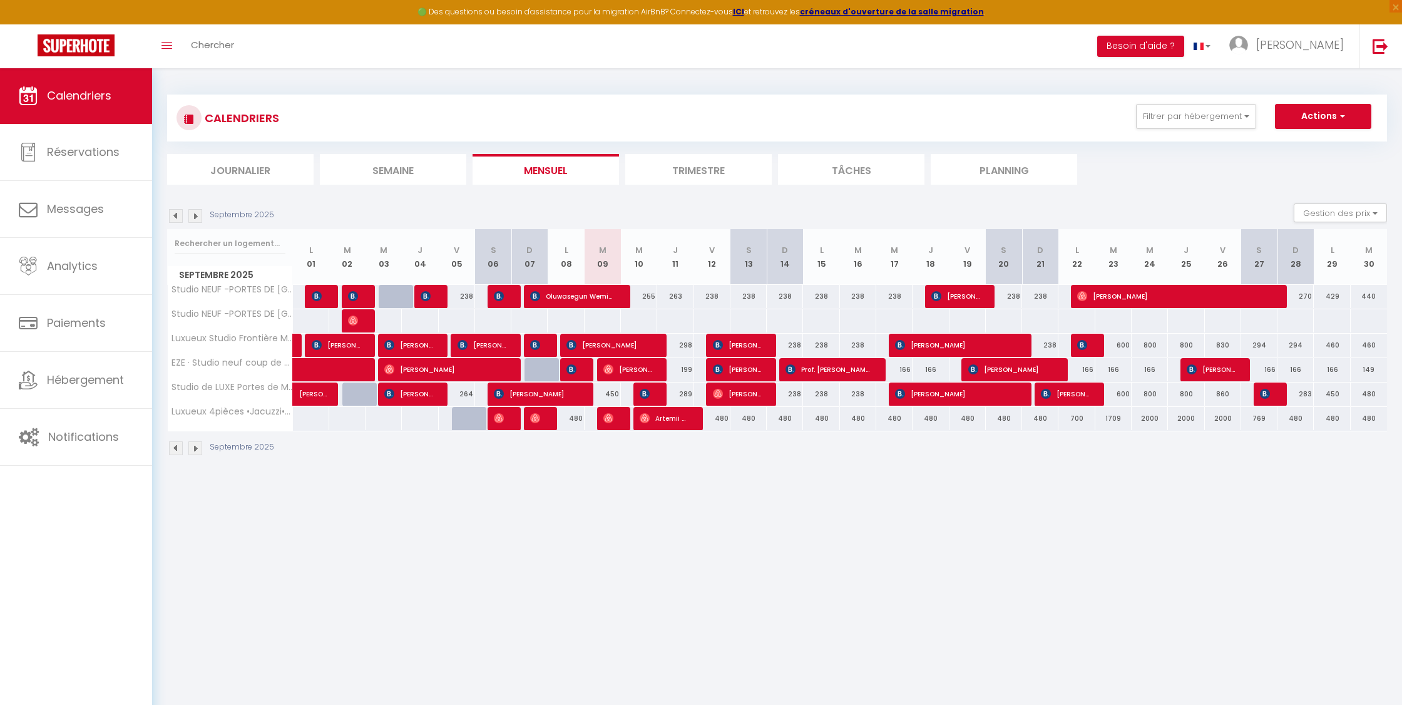
click at [1312, 116] on button "Actions" at bounding box center [1323, 116] width 96 height 25
click at [1288, 99] on div "CALENDRIERS Filtrer par hébergement Tous Luxueux 4pièces •Jacuzzi•Piscine ~Fron…" at bounding box center [777, 118] width 1220 height 47
click at [1307, 54] on link "[PERSON_NAME]" at bounding box center [1290, 46] width 140 height 44
click at [93, 51] on img at bounding box center [76, 45] width 77 height 22
click at [94, 59] on link at bounding box center [76, 46] width 152 height 44
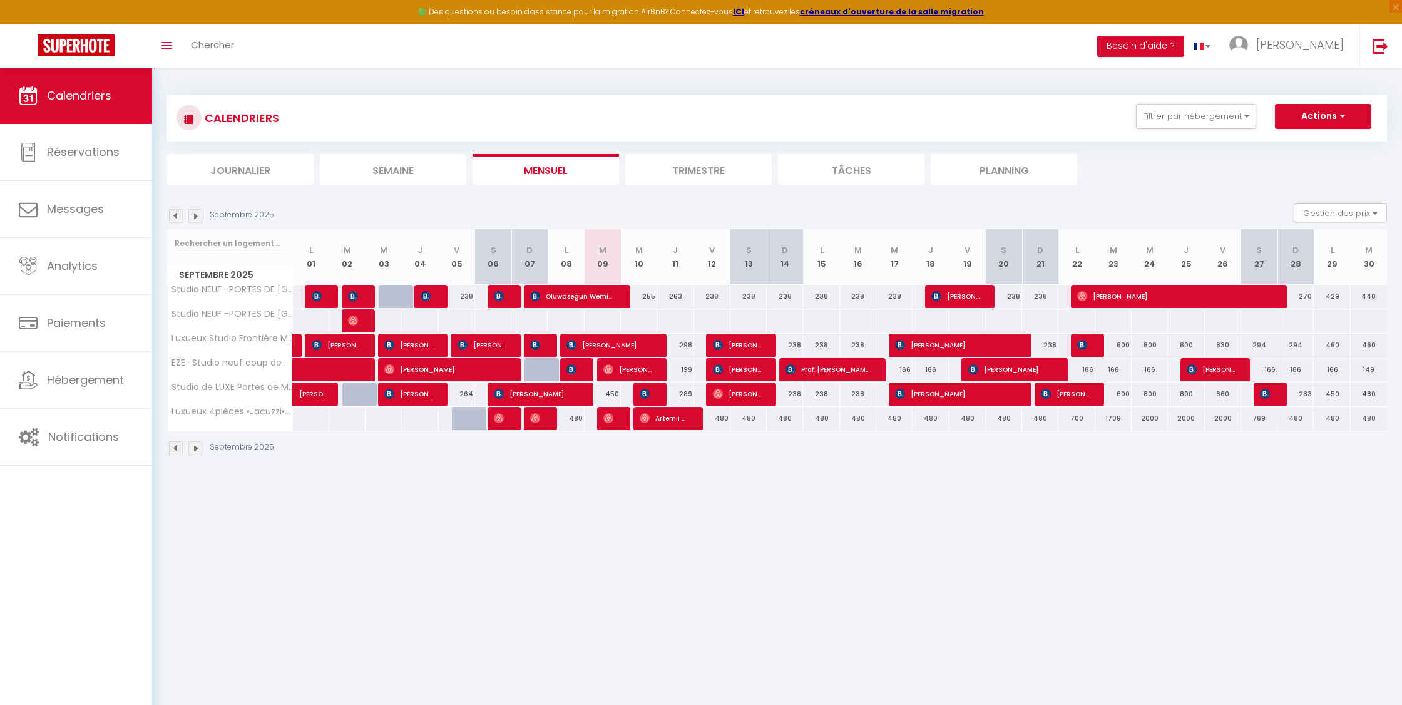
click at [56, 39] on img at bounding box center [76, 45] width 77 height 22
click at [89, 58] on link at bounding box center [76, 46] width 152 height 44
click at [75, 39] on img at bounding box center [76, 45] width 77 height 22
